Goal: Complete application form: Complete application form

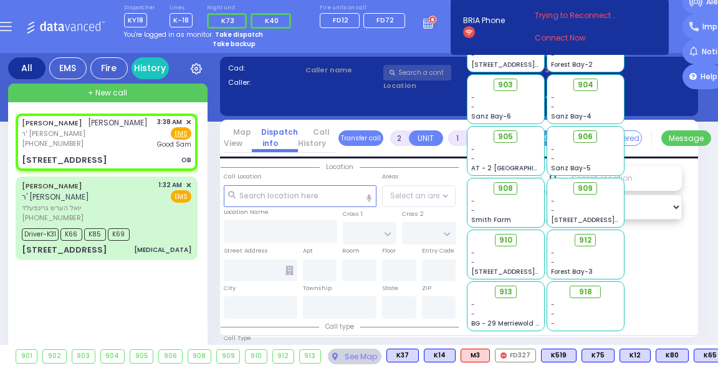
select select
type input "OB"
radio input "true"
type input "[PERSON_NAME]"
type input "SRUGO"
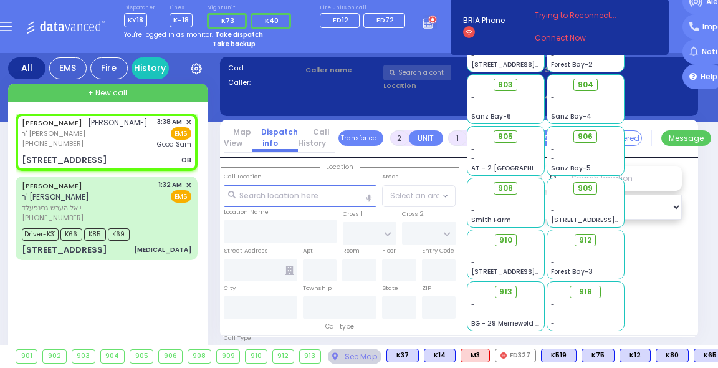
select select
type input "03:38"
type input "[GEOGRAPHIC_DATA]"
select select "Hatzalah Garages"
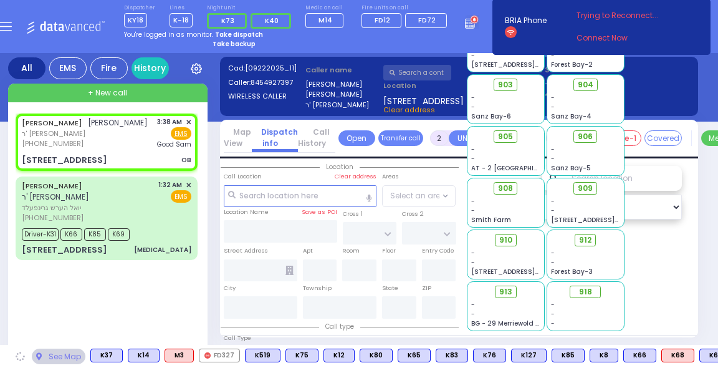
type input "KALEV WAY"
type input "TARNOPOL WAY"
type input "[STREET_ADDRESS]"
type input "111"
type input "[PERSON_NAME]"
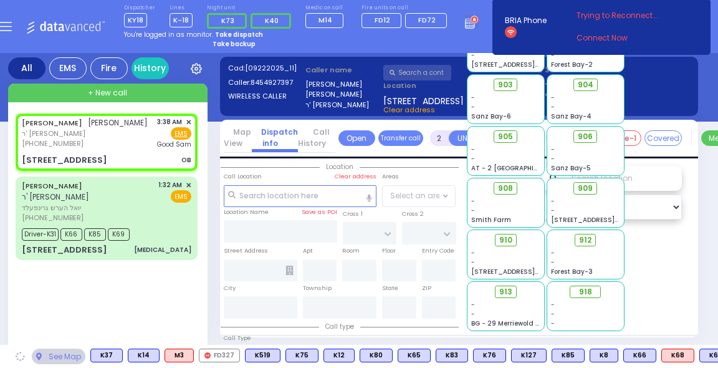
type input "[US_STATE]"
type input "10950"
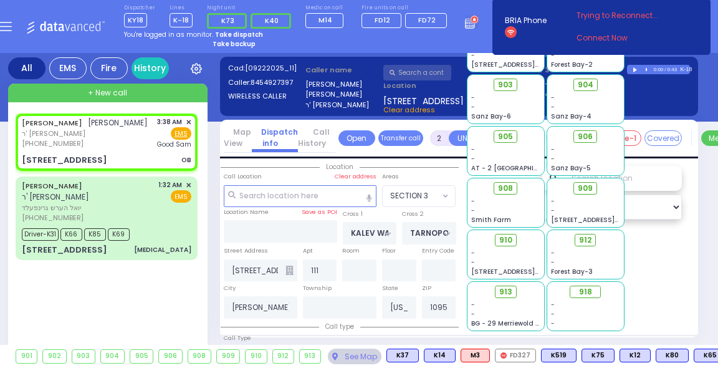
select select "SECTION 3"
click at [624, 69] on div "902 - - [GEOGRAPHIC_DATA]-2" at bounding box center [585, 47] width 77 height 49
click at [624, 66] on div "902 - - [GEOGRAPHIC_DATA]-2" at bounding box center [585, 47] width 78 height 50
click at [630, 64] on div "just took the line & start dispatching. You will be logged out in BRIA Phone He…" at bounding box center [601, 27] width 226 height 78
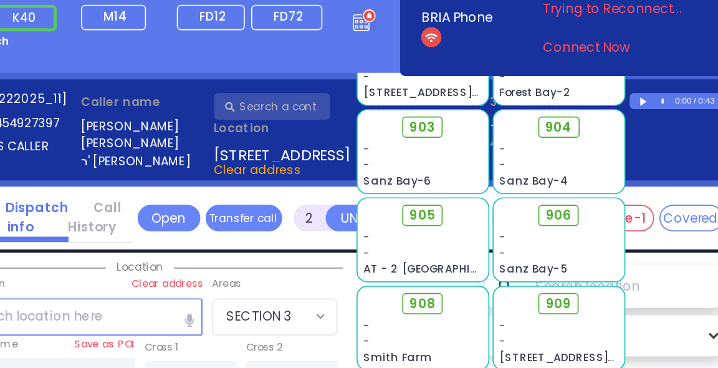
click at [625, 51] on div "902 - - [GEOGRAPHIC_DATA]-2" at bounding box center [586, 47] width 80 height 52
click at [624, 52] on div "902 - - [GEOGRAPHIC_DATA]-2" at bounding box center [585, 47] width 78 height 50
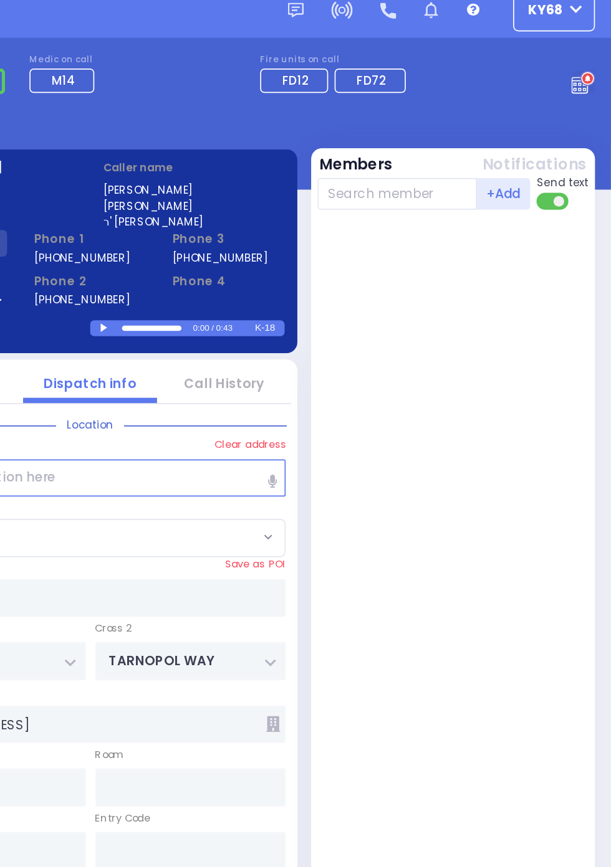
select select
radio input "true"
select select
type input "03:39"
select select "SECTION 3"
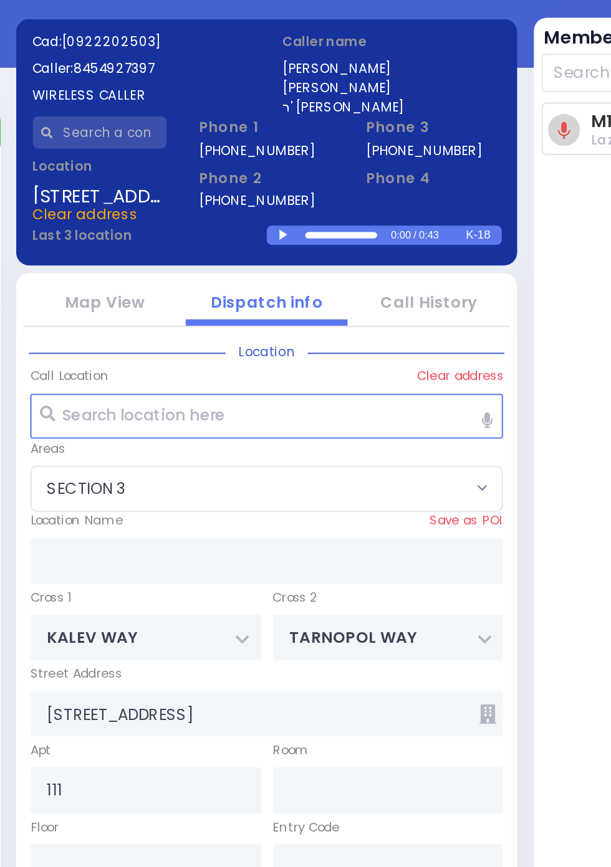
select select
radio input "true"
select select
click at [311, 203] on div at bounding box center [314, 203] width 7 height 6
select select "SECTION 3"
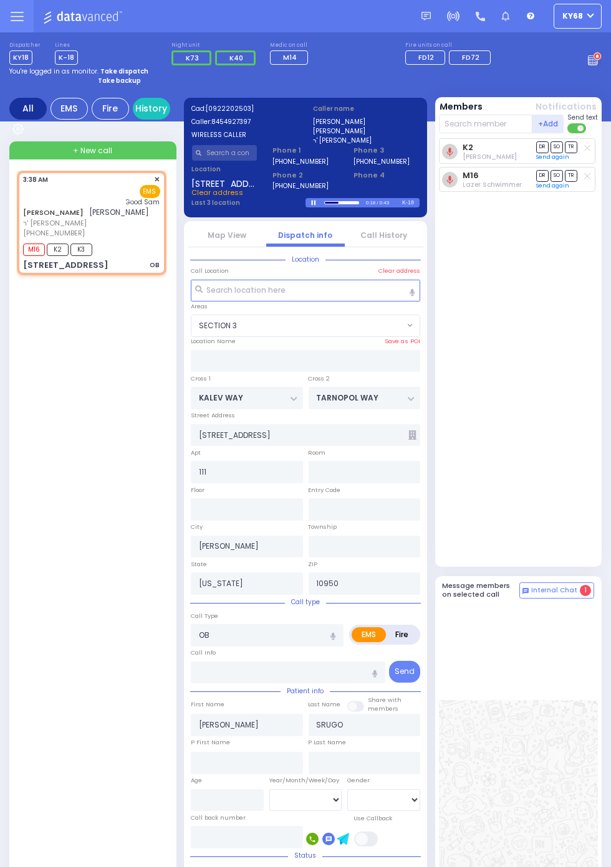
select select
radio input "true"
select select
select select "SECTION 3"
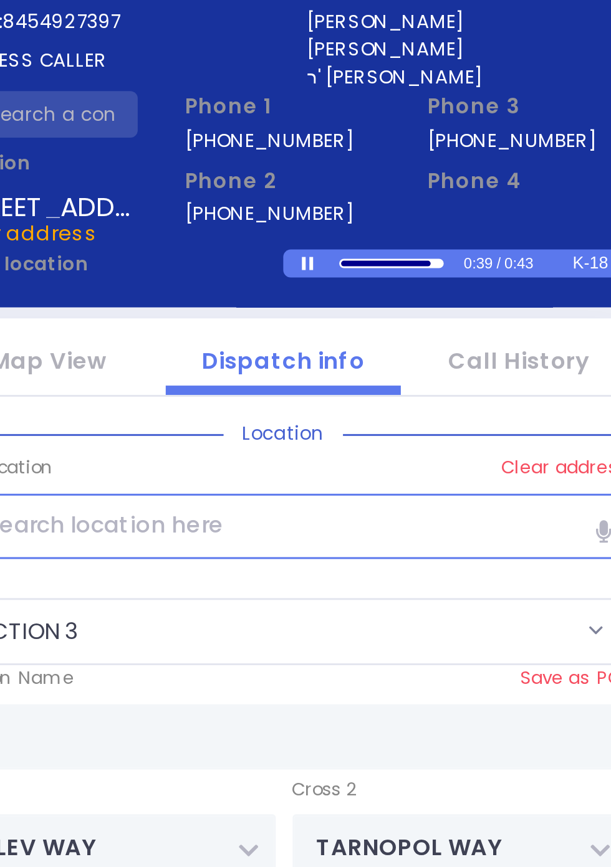
click at [340, 202] on div at bounding box center [340, 203] width 30 height 2
click at [334, 204] on div at bounding box center [333, 203] width 16 height 2
